Goal: Check status: Check status

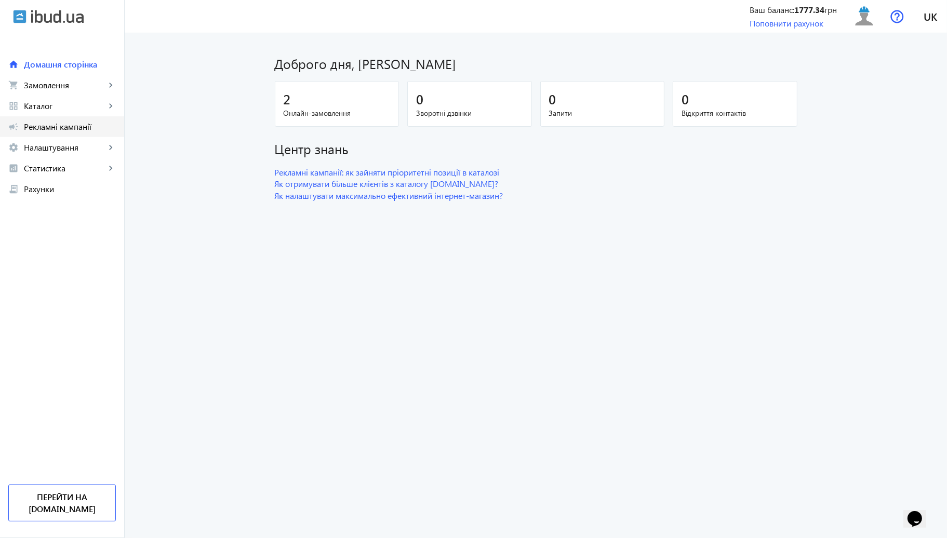
click at [49, 123] on span "Рекламні кампанії" at bounding box center [70, 127] width 92 height 10
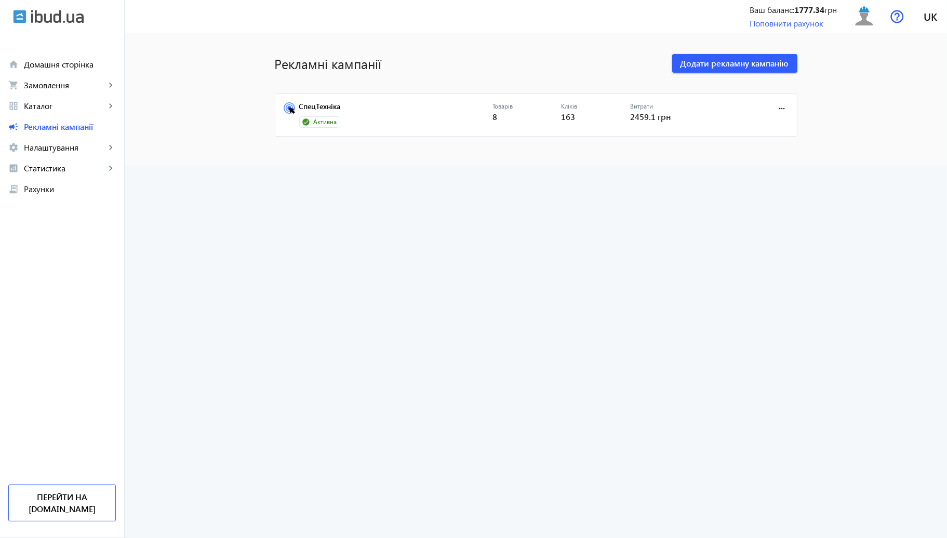
click at [366, 117] on div "Активна" at bounding box center [395, 121] width 193 height 11
click at [365, 114] on link "СпецТехніка" at bounding box center [395, 109] width 193 height 15
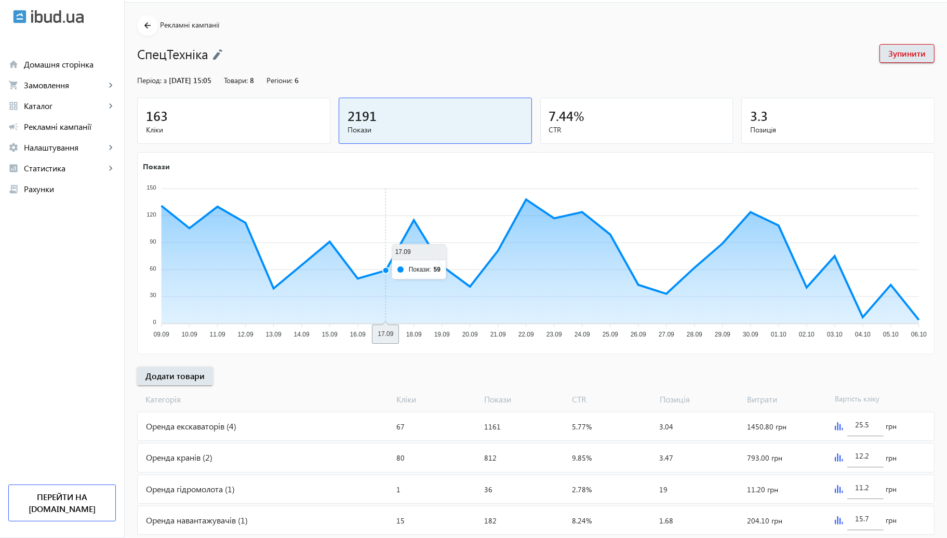
scroll to position [57, 0]
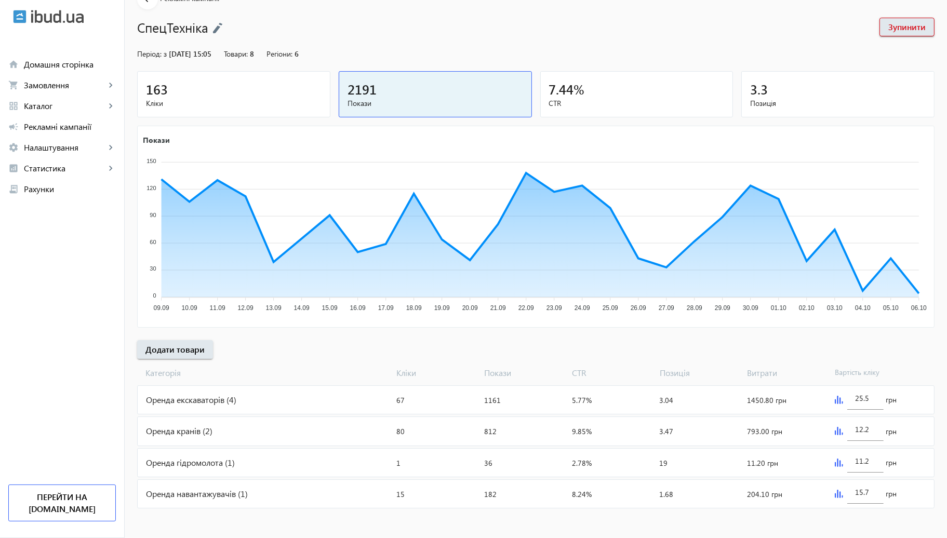
click at [282, 95] on div "163" at bounding box center [234, 89] width 176 height 18
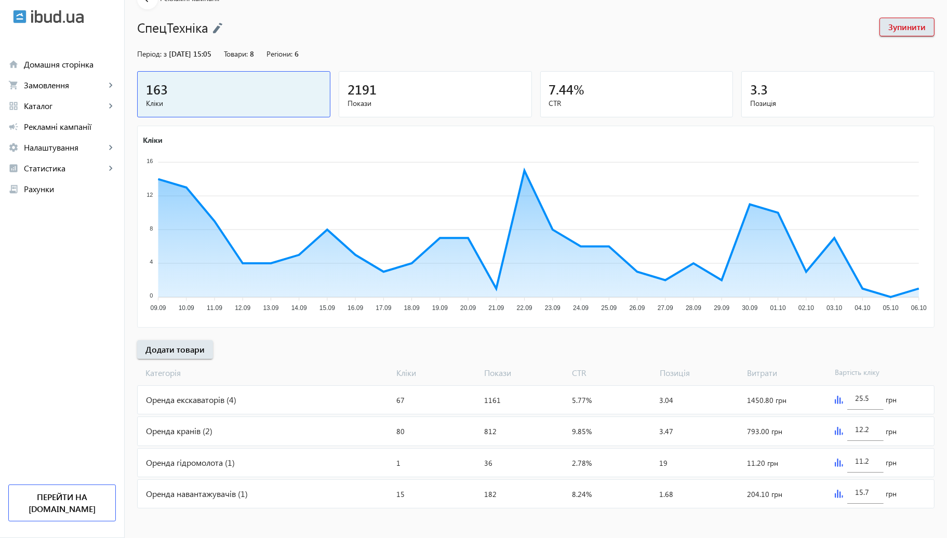
click at [837, 401] on img at bounding box center [838, 400] width 8 height 8
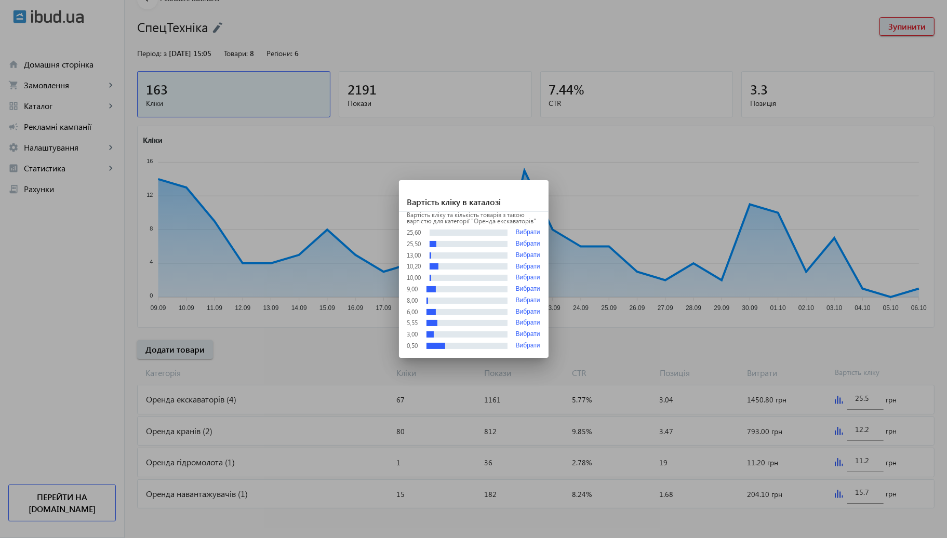
scroll to position [0, 0]
click at [819, 347] on div at bounding box center [473, 269] width 947 height 538
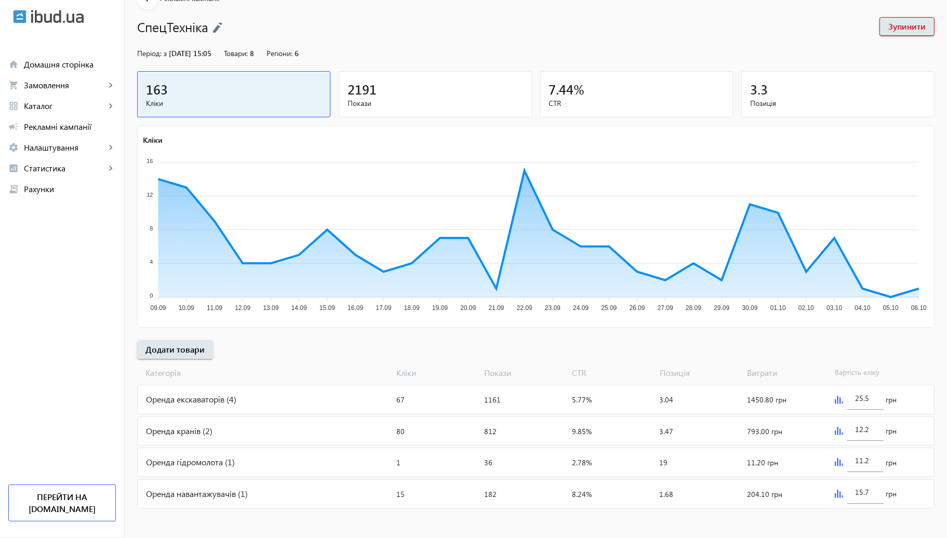
scroll to position [57, 0]
click at [838, 434] on div "12.2 грн" at bounding box center [881, 431] width 103 height 28
click at [840, 465] on div "11.2 грн" at bounding box center [881, 463] width 103 height 28
click at [839, 463] on img at bounding box center [838, 463] width 8 height 8
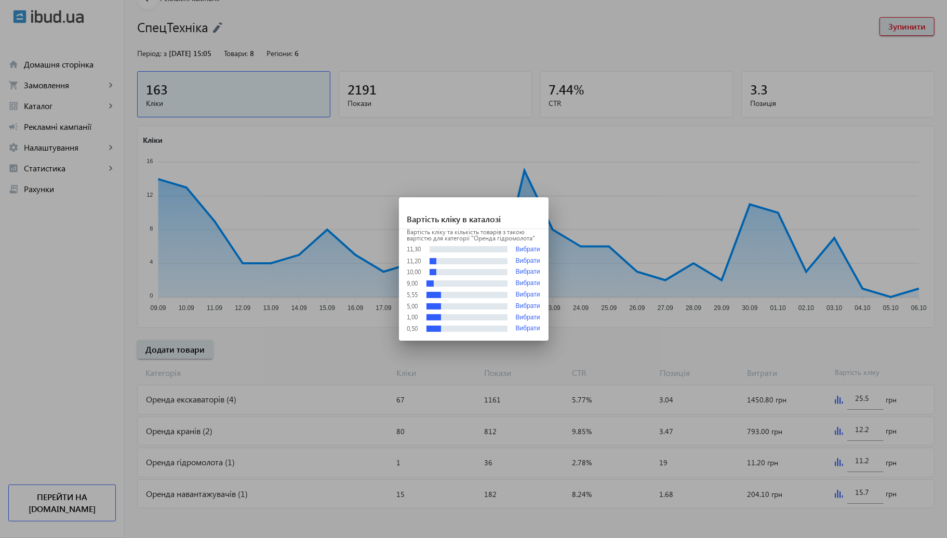
click at [783, 322] on div at bounding box center [473, 269] width 947 height 538
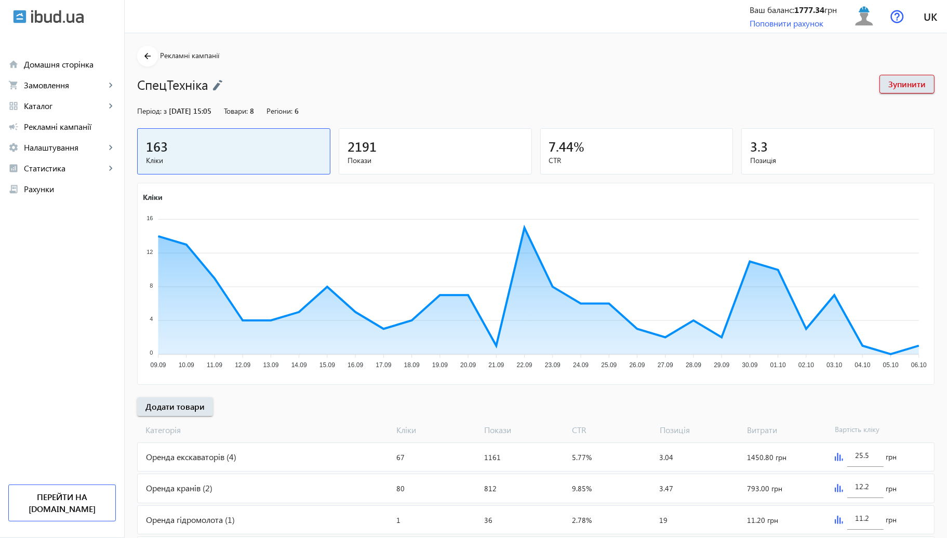
scroll to position [57, 0]
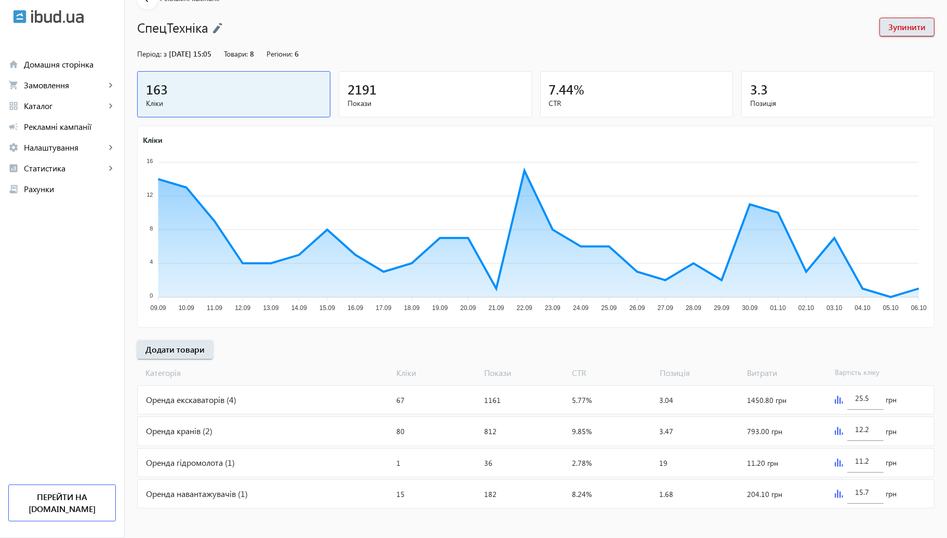
click at [834, 433] on img at bounding box center [838, 431] width 8 height 8
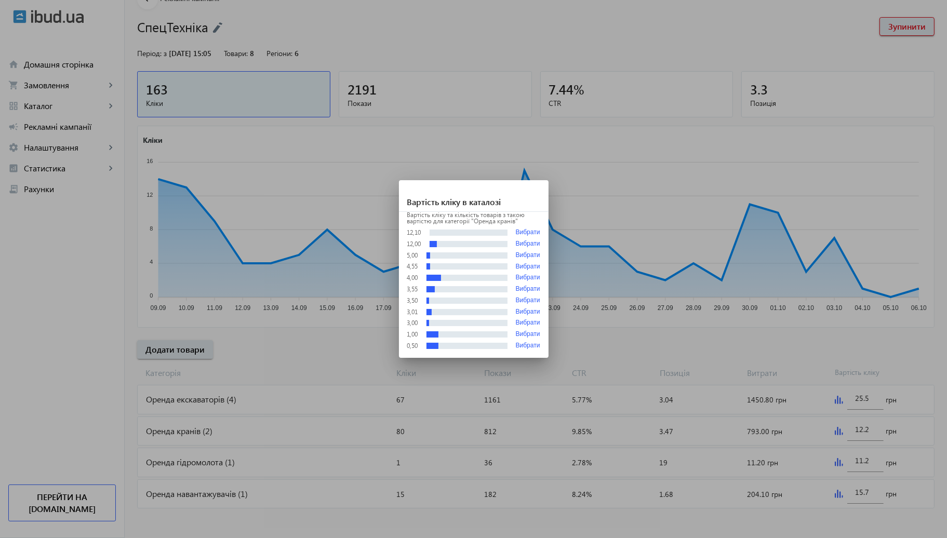
click at [801, 342] on div at bounding box center [473, 269] width 947 height 538
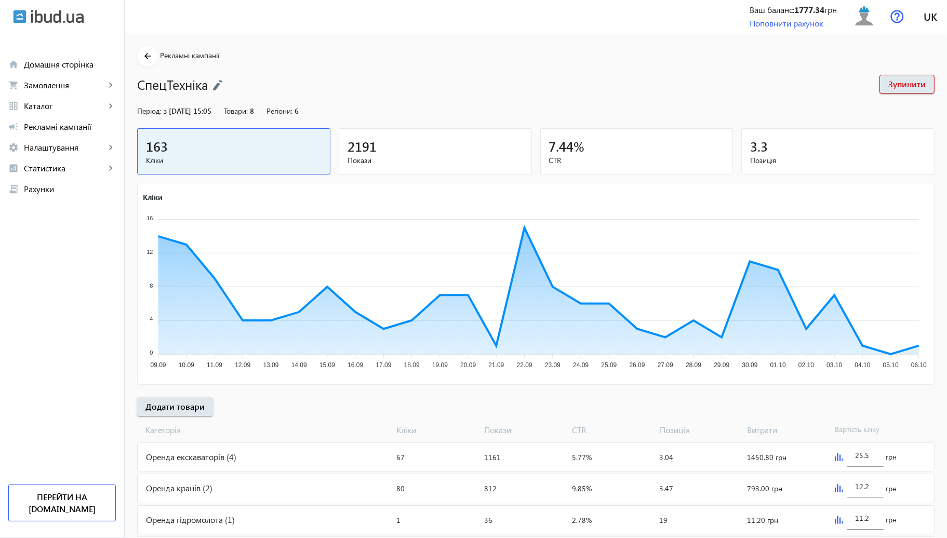
scroll to position [57, 0]
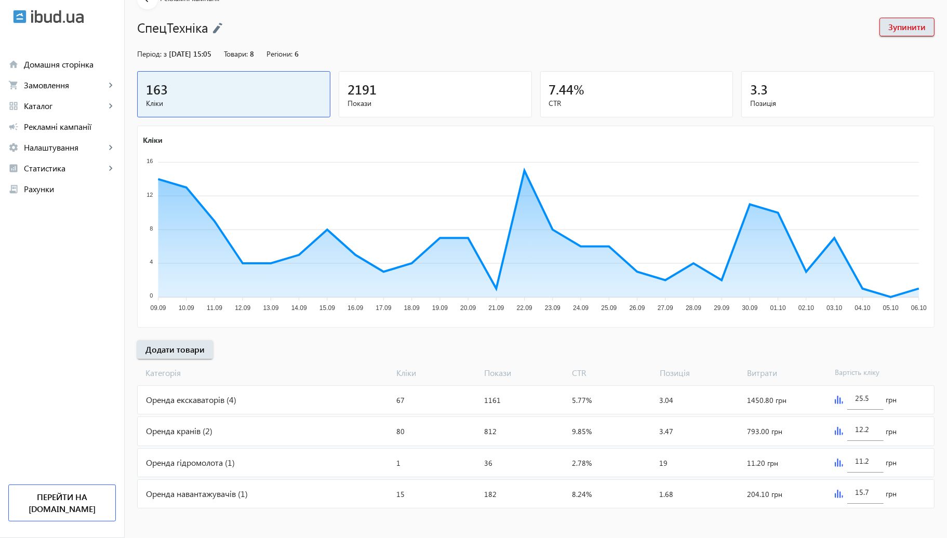
click at [832, 495] on div "15.7 грн" at bounding box center [881, 494] width 103 height 28
click at [834, 494] on img at bounding box center [838, 494] width 8 height 8
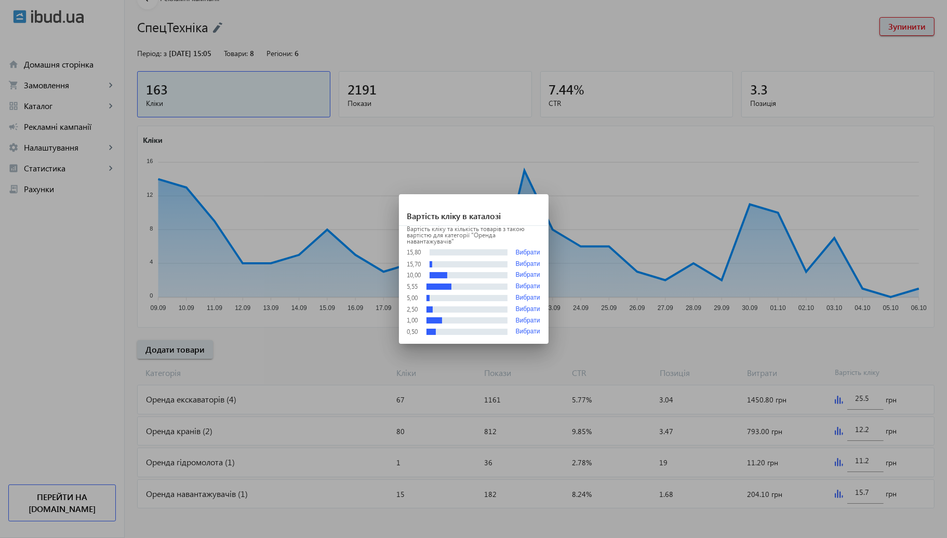
click at [783, 341] on div at bounding box center [473, 269] width 947 height 538
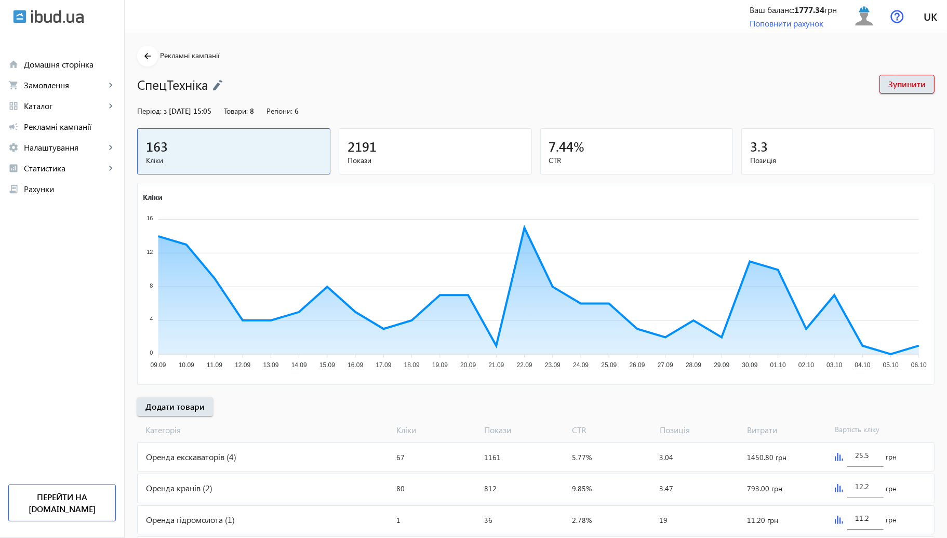
scroll to position [57, 0]
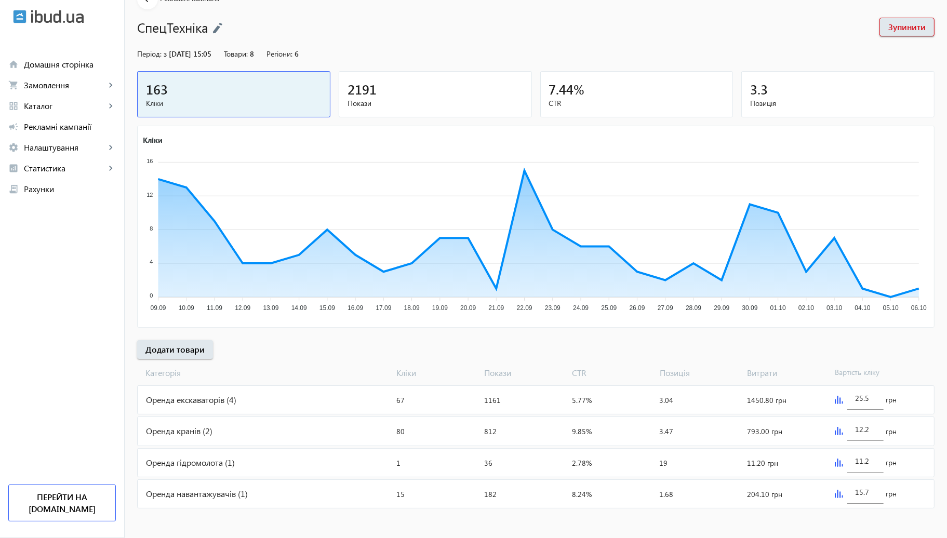
click at [779, 335] on div "arrow_back Рекламні кампанії СпецТехніка Зупинити Період: з [DATE] 15:05 Товари…" at bounding box center [536, 250] width 822 height 522
click at [224, 440] on div "Оренда кранів (2)" at bounding box center [265, 431] width 255 height 28
